Goal: Find specific page/section: Find specific page/section

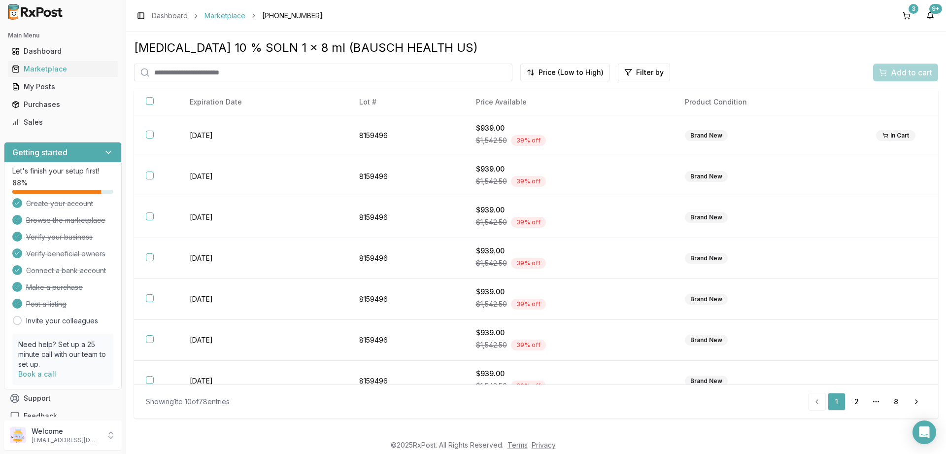
click at [227, 20] on link "Marketplace" at bounding box center [224, 16] width 41 height 10
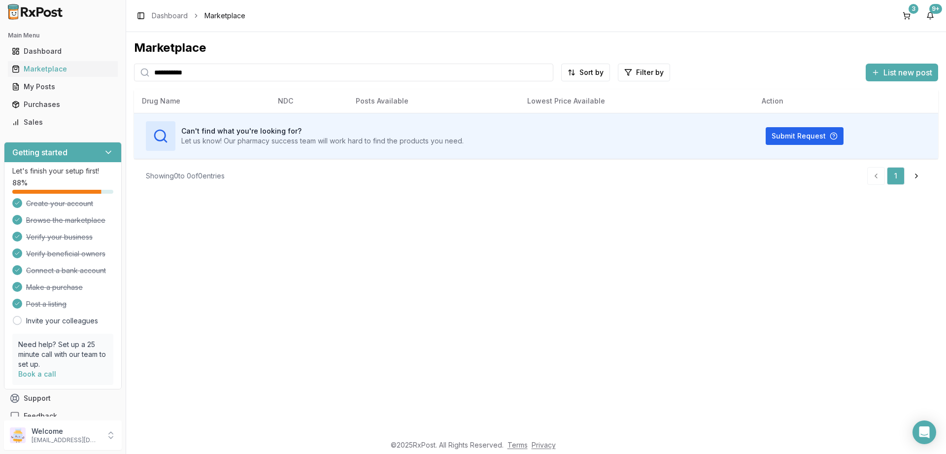
click at [214, 71] on input "**********" at bounding box center [343, 73] width 419 height 18
type input "*******"
